Goal: Information Seeking & Learning: Learn about a topic

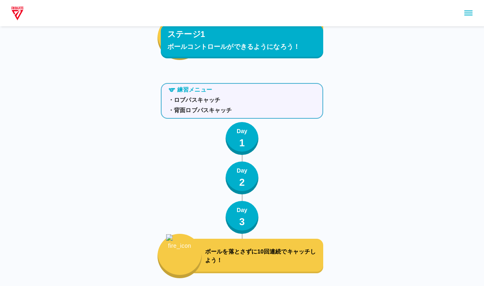
scroll to position [1197, 0]
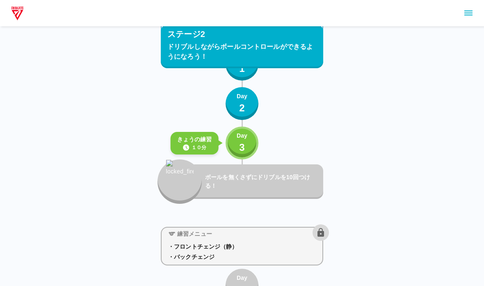
click at [251, 144] on button "Day 3" at bounding box center [242, 142] width 33 height 33
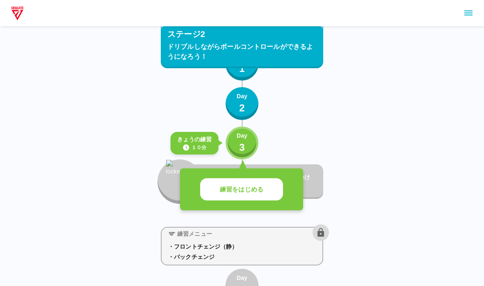
click at [256, 188] on p "練習をはじめる" at bounding box center [242, 189] width 44 height 9
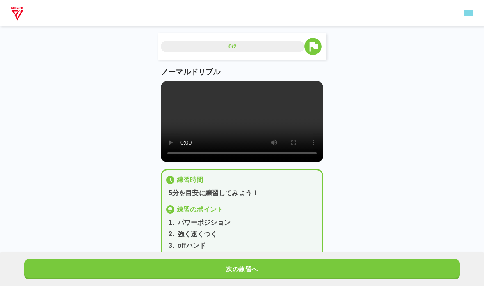
click at [193, 135] on video at bounding box center [242, 121] width 163 height 81
click at [167, 89] on video at bounding box center [242, 121] width 163 height 81
click at [220, 272] on button "次の練習へ" at bounding box center [242, 269] width 436 height 21
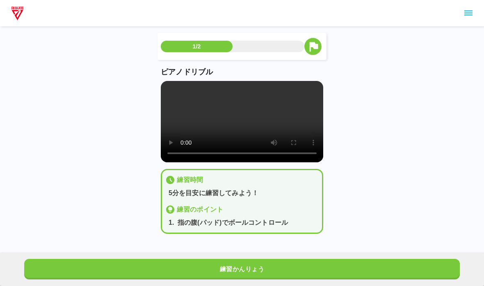
click at [169, 90] on video at bounding box center [242, 121] width 163 height 81
click at [76, 277] on button "練習かんりょう" at bounding box center [242, 269] width 436 height 21
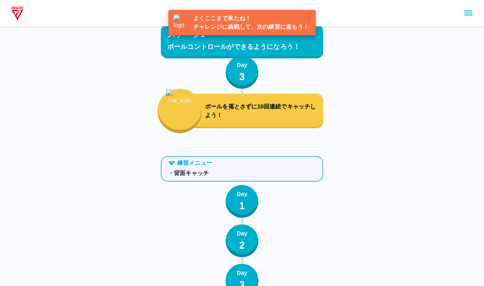
scroll to position [1239, 0]
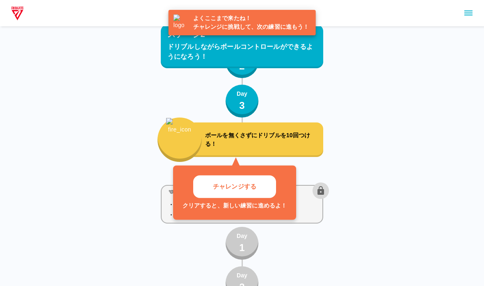
click at [221, 177] on button "チャレンジする" at bounding box center [234, 186] width 83 height 23
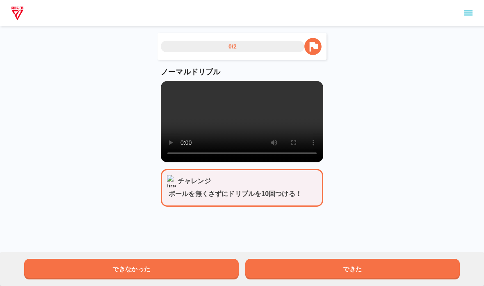
click at [222, 147] on video at bounding box center [242, 121] width 163 height 81
click at [196, 126] on video at bounding box center [242, 121] width 163 height 81
click at [163, 85] on video at bounding box center [242, 121] width 163 height 81
click at [300, 268] on button "できた" at bounding box center [352, 269] width 215 height 21
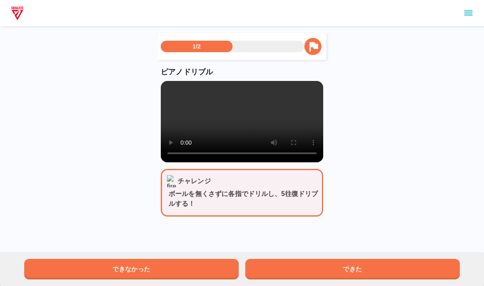
click at [166, 87] on video at bounding box center [242, 121] width 163 height 81
click at [289, 266] on button "できた" at bounding box center [352, 269] width 215 height 21
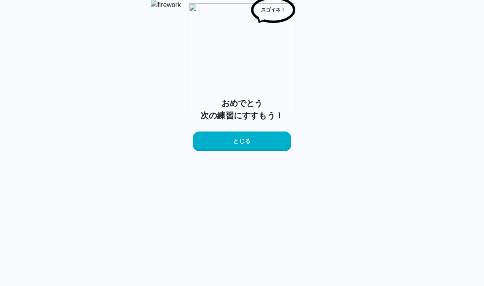
click at [210, 151] on button "とじる" at bounding box center [242, 141] width 98 height 20
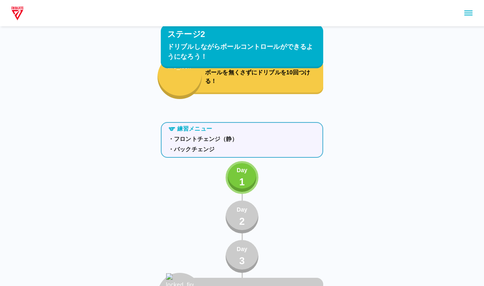
scroll to position [1303, 0]
